Goal: Information Seeking & Learning: Learn about a topic

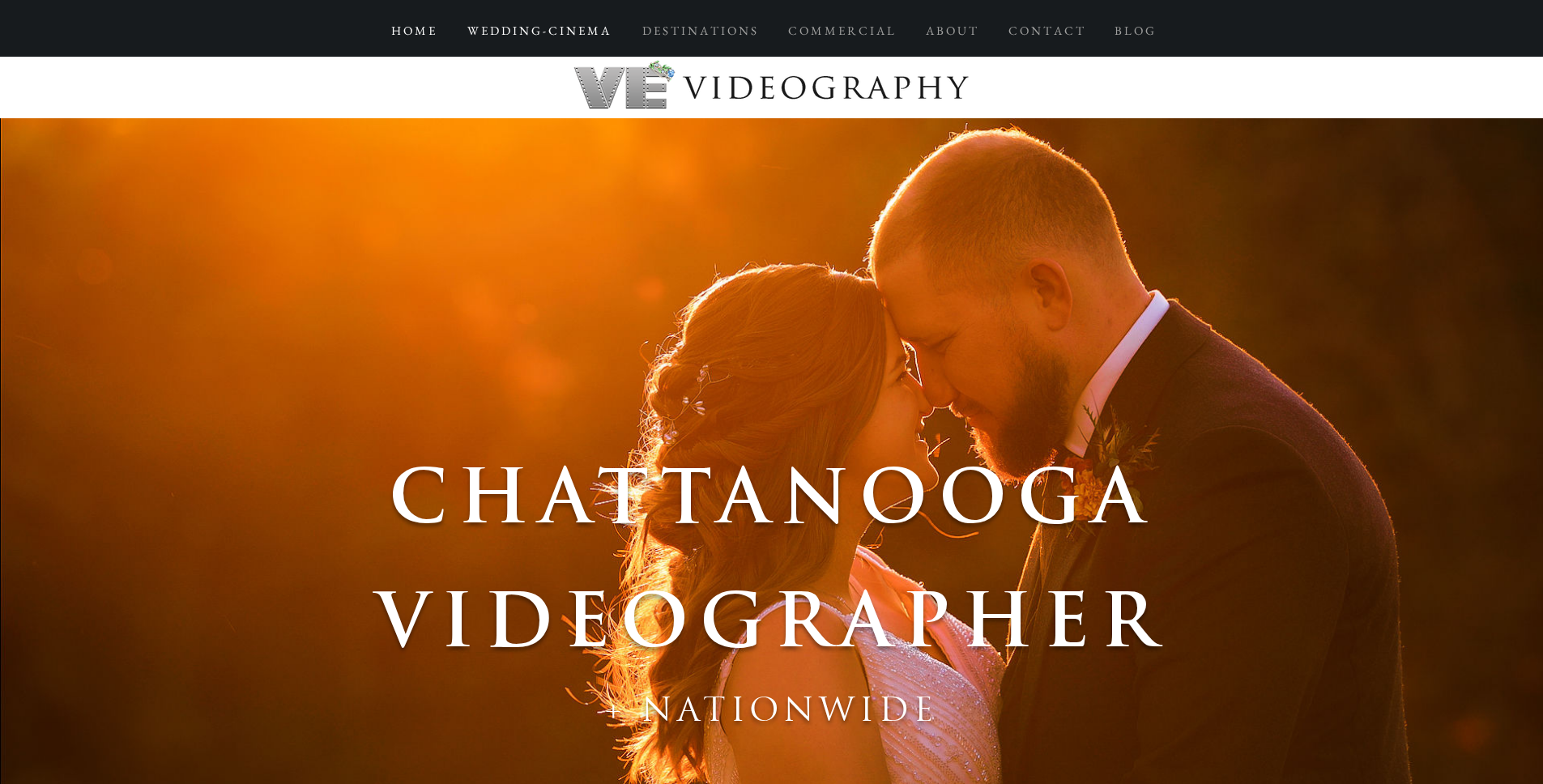
click at [573, 33] on p "W E D D I N G - C I N E M A" at bounding box center [538, 30] width 158 height 30
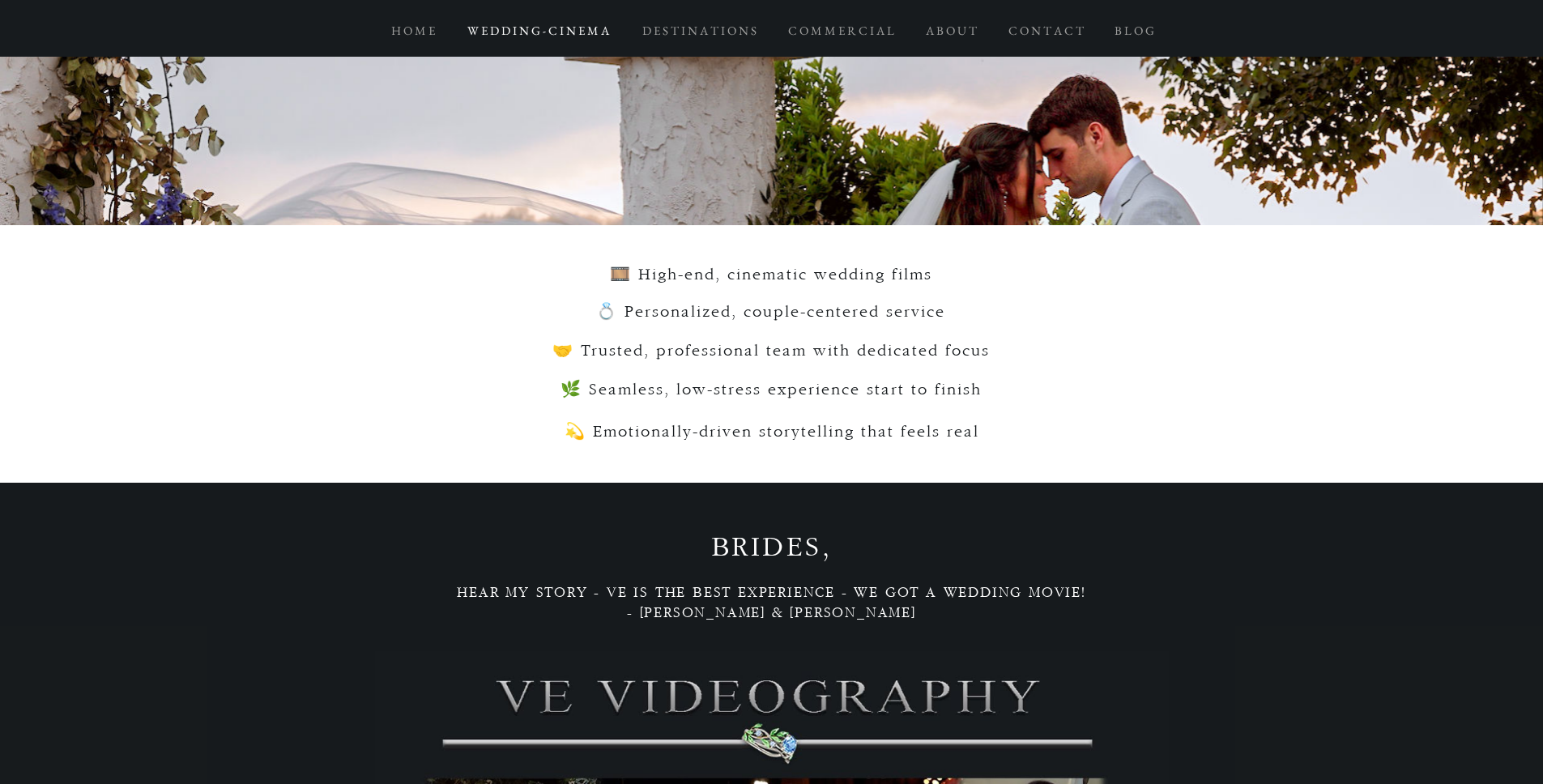
scroll to position [3236, 0]
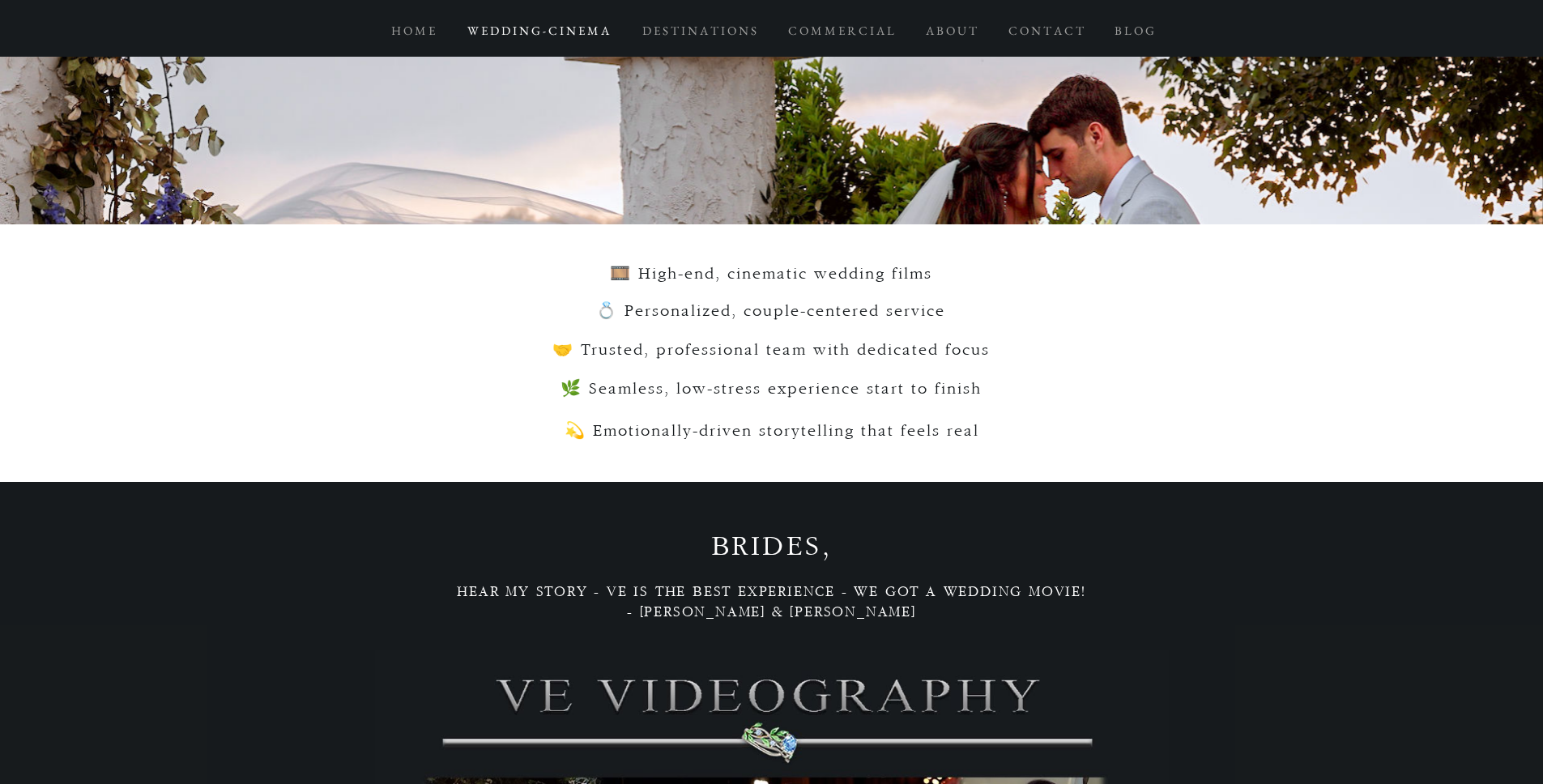
drag, startPoint x: 608, startPoint y: 276, endPoint x: 935, endPoint y: 291, distance: 327.3
click at [935, 291] on section "🎞️ High-end, cinematic wedding films 💍 Personalized, couple-centered service 🤝 …" at bounding box center [772, 353] width 1543 height 258
click at [761, 280] on span "🎞️ High-end, cinematic wedding films" at bounding box center [772, 274] width 323 height 17
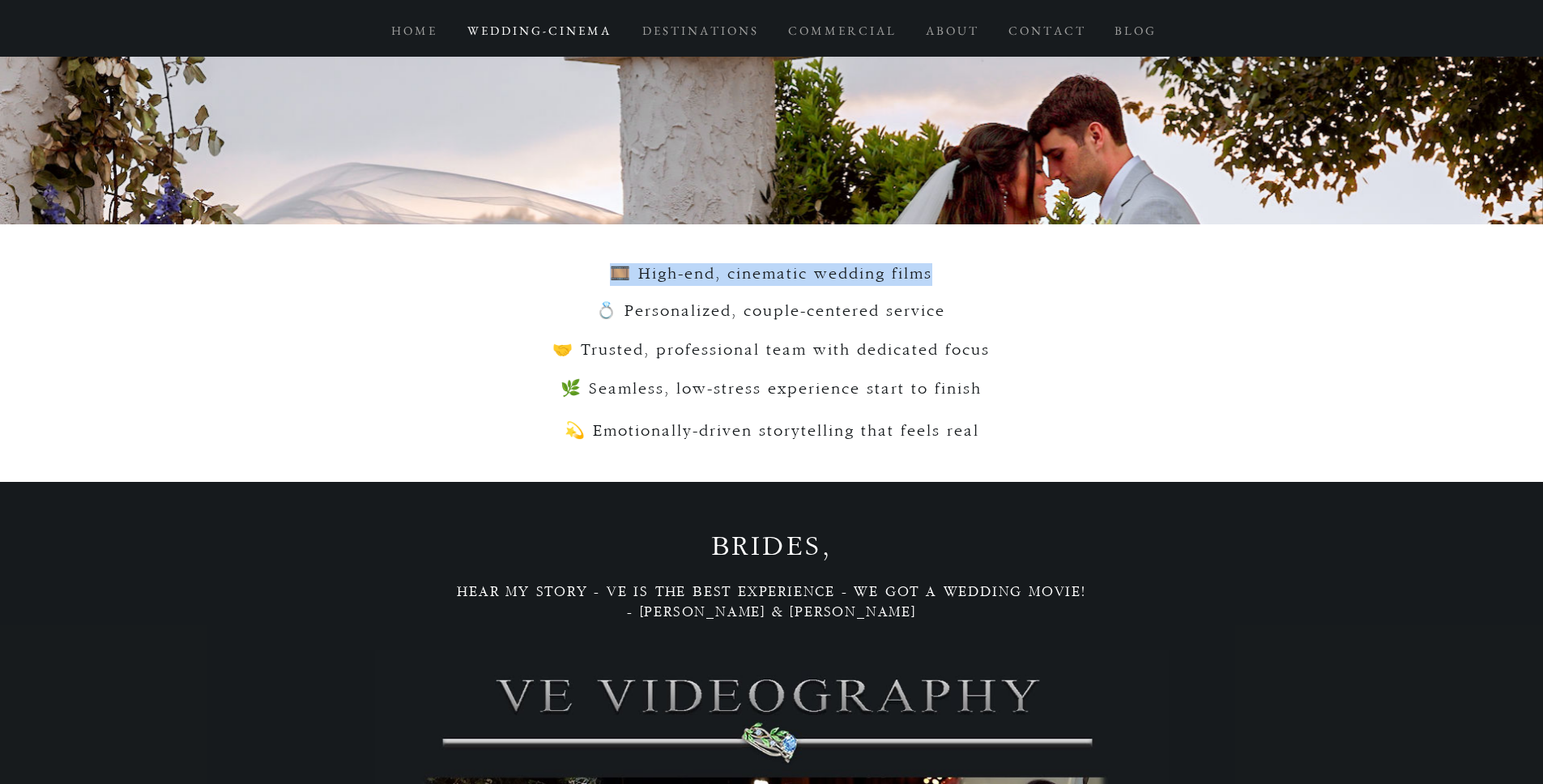
copy span "🎞️ High-end, cinematic wedding films"
click at [830, 312] on span "💍 Personalized, couple-centered service" at bounding box center [771, 312] width 349 height 17
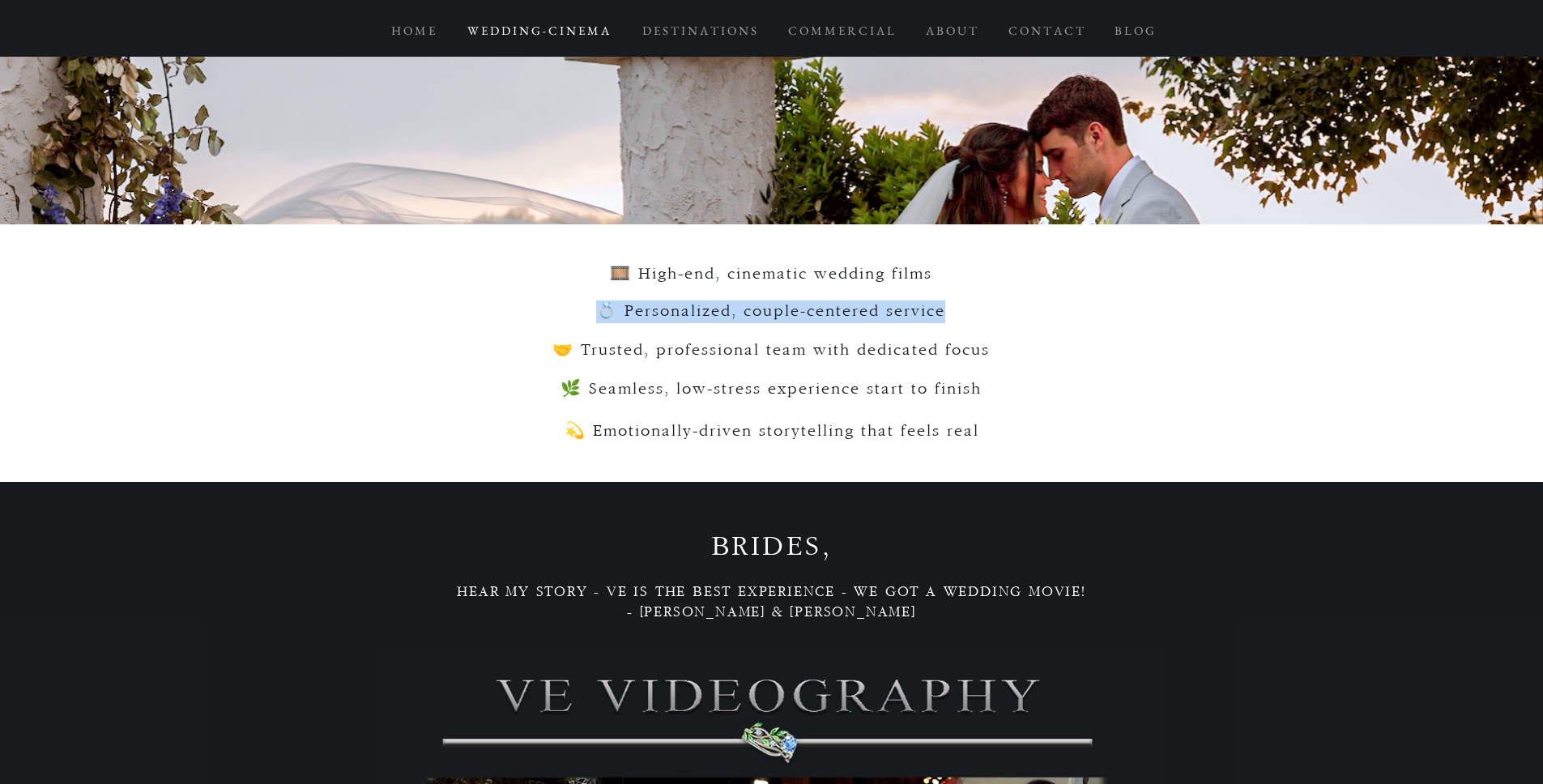
copy span "💍 Personalized, couple-centered service"
click at [771, 352] on span "🤝 Trusted, professional team with dedicated focus" at bounding box center [772, 351] width 438 height 17
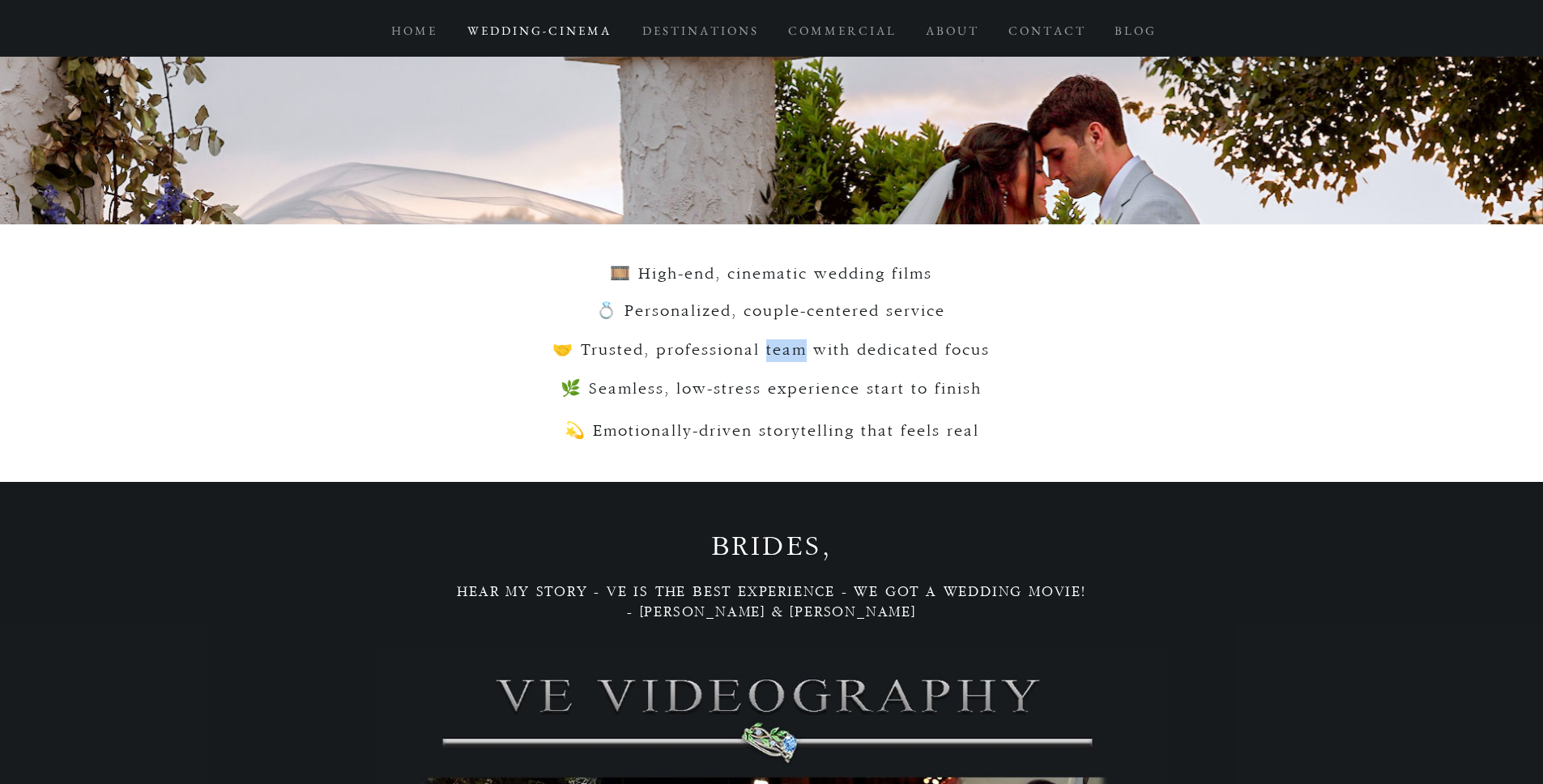
click at [771, 352] on span "🤝 Trusted, professional team with dedicated focus" at bounding box center [772, 351] width 438 height 17
copy span "🤝 Trusted, professional team with dedicated focus"
click at [758, 392] on span "🌿 Seamless, low-stress experience start to finish" at bounding box center [771, 389] width 422 height 17
click at [788, 395] on span "🌿 Seamless, low-stress experience start to finish" at bounding box center [771, 389] width 422 height 17
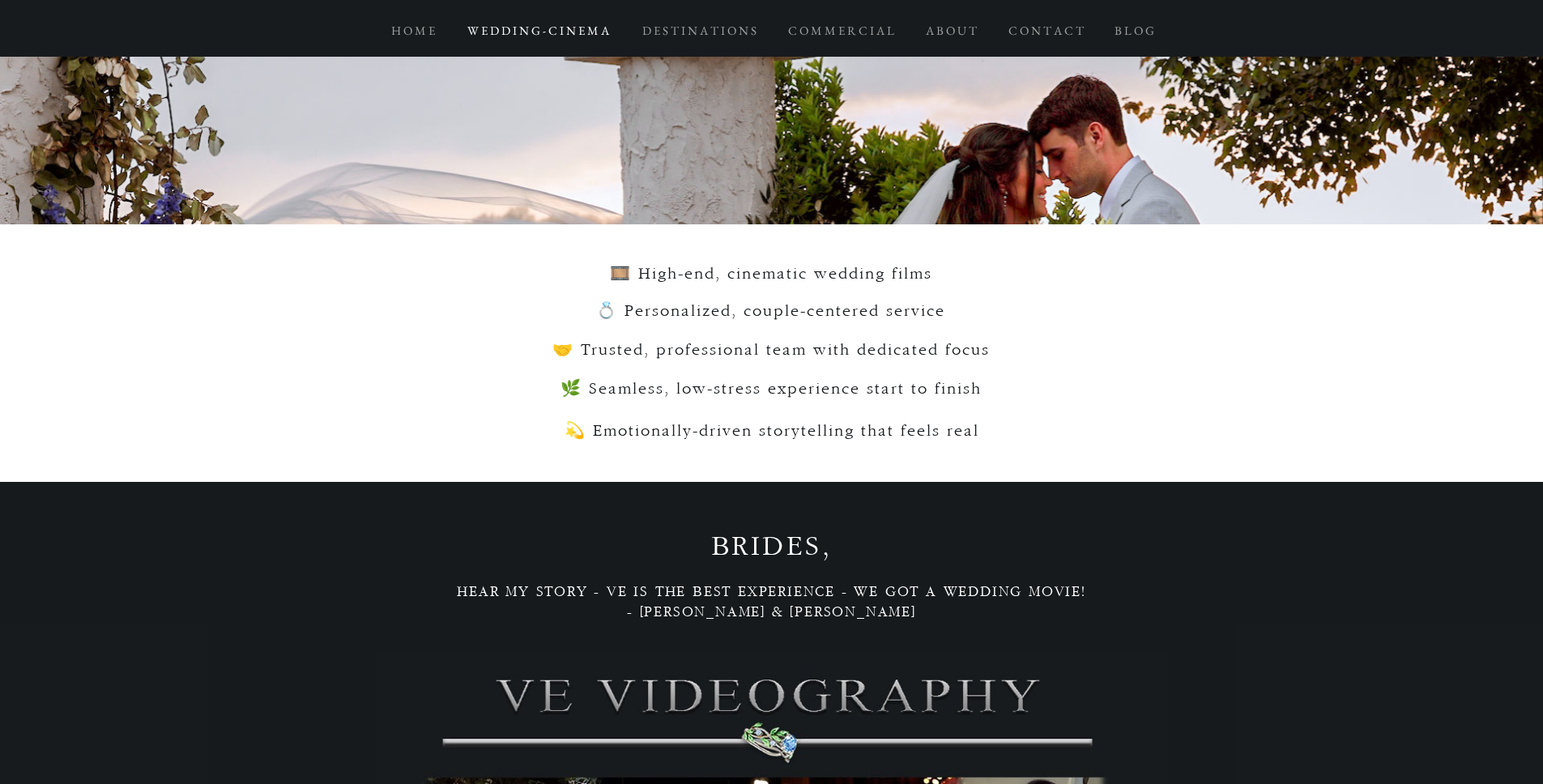
click at [788, 395] on span "🌿 Seamless, low-stress experience start to finish" at bounding box center [771, 389] width 422 height 17
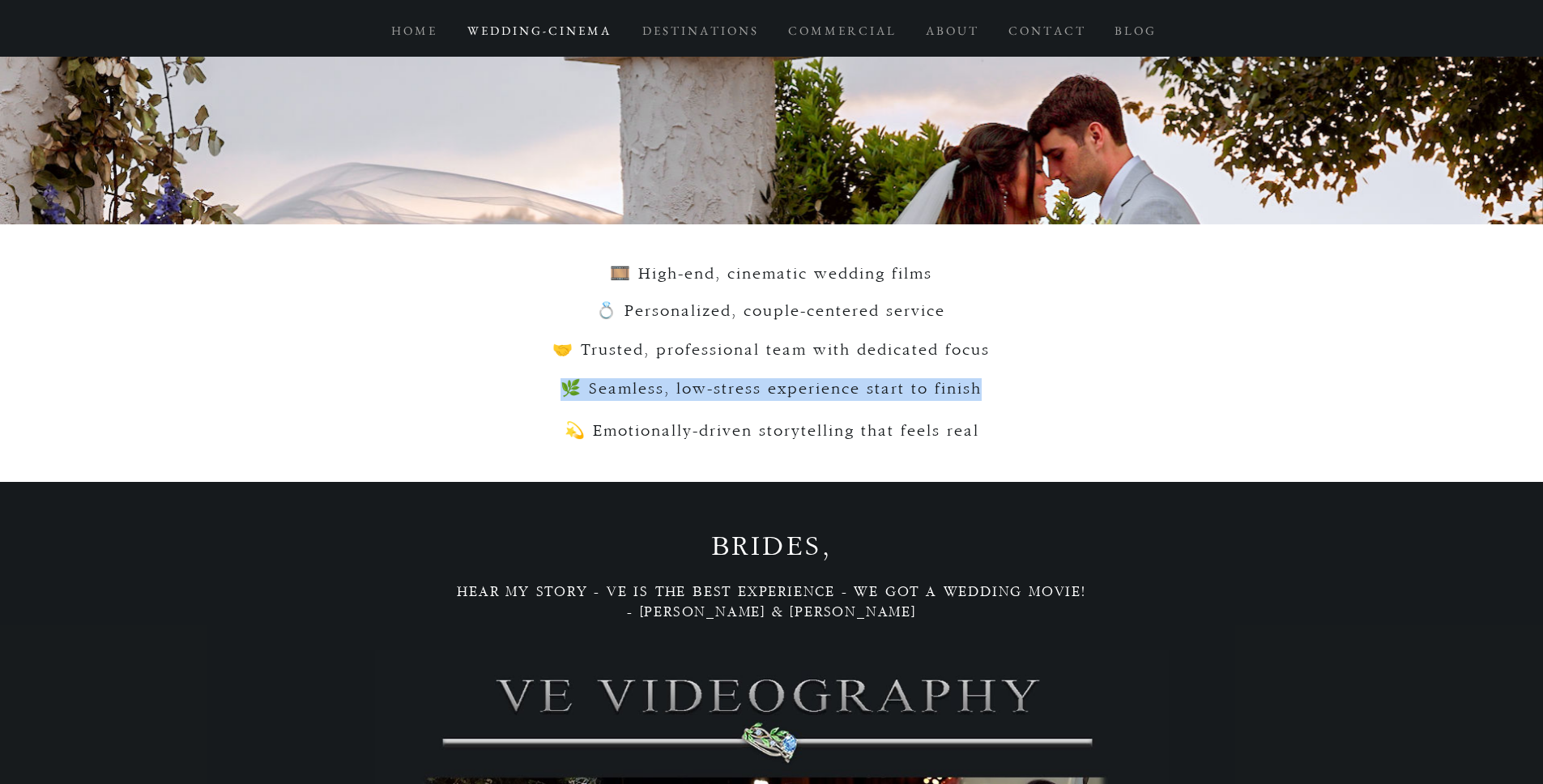
copy span "🌿 Seamless, low-stress experience start to finish"
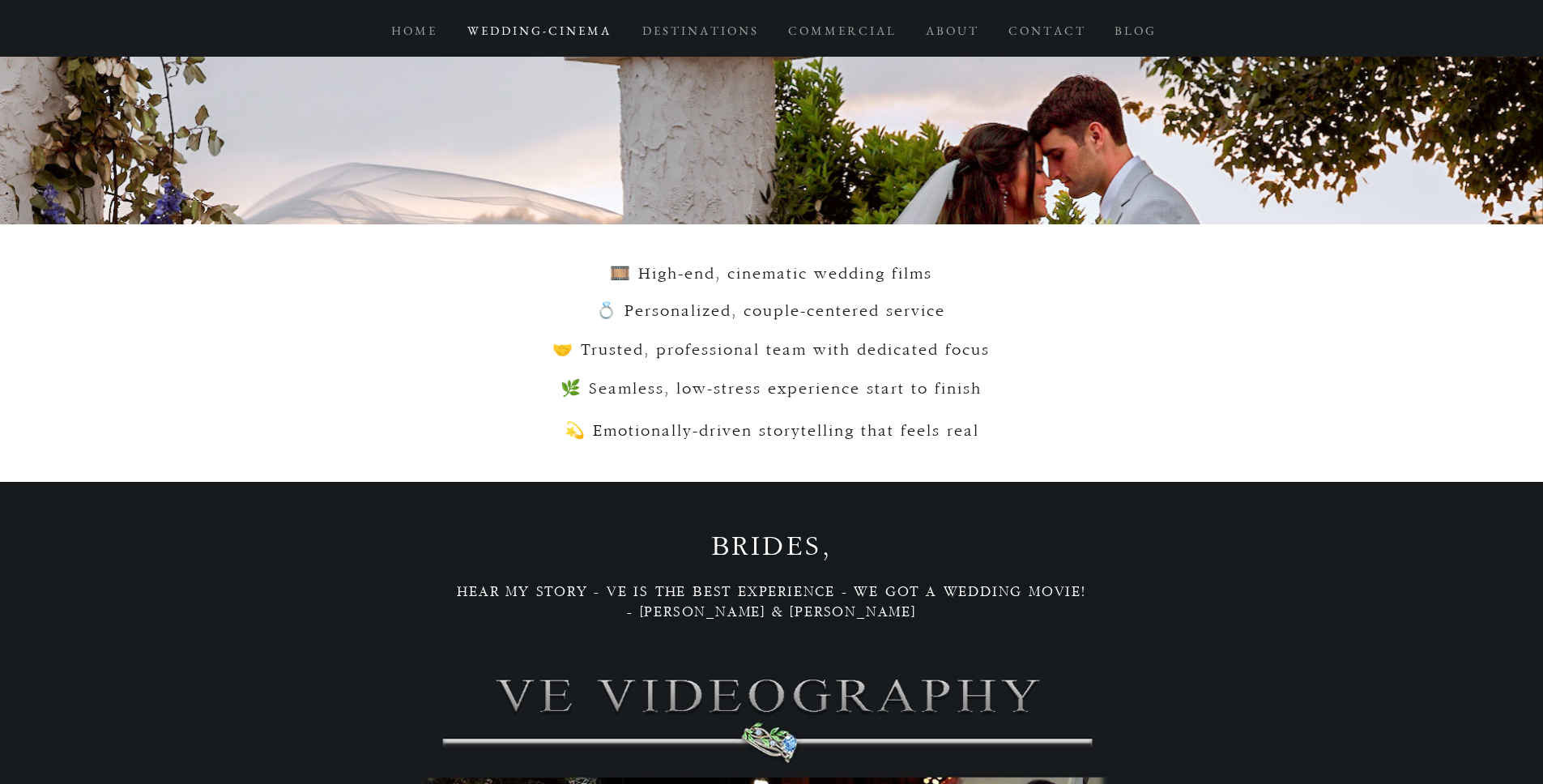
click at [727, 437] on span "💫 Emotionally-driven storytelling that feels real" at bounding box center [772, 431] width 415 height 17
click at [751, 439] on span "💫 Emotionally-driven storytelling that feels real" at bounding box center [772, 431] width 415 height 17
copy span "💫 Emotionally-driven storytelling that feels real"
